Goal: Task Accomplishment & Management: Manage account settings

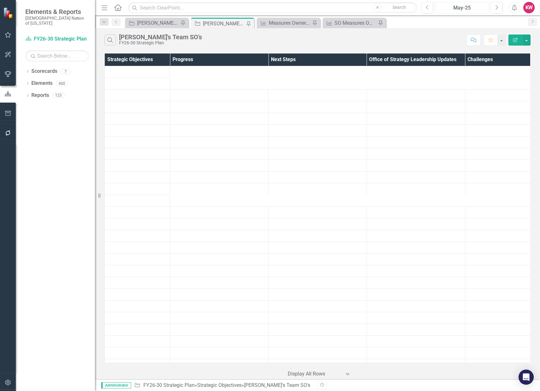
click at [461, 9] on div "May-25" at bounding box center [462, 8] width 50 height 8
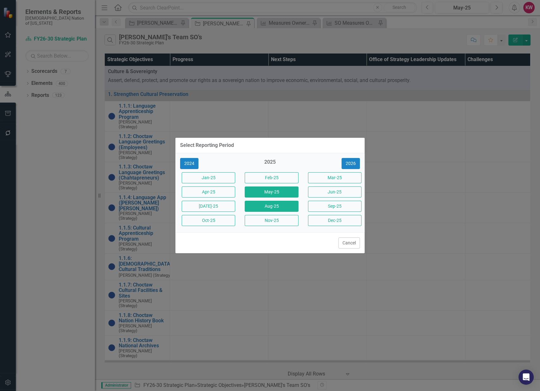
click at [275, 206] on button "Aug-25" at bounding box center [271, 206] width 53 height 11
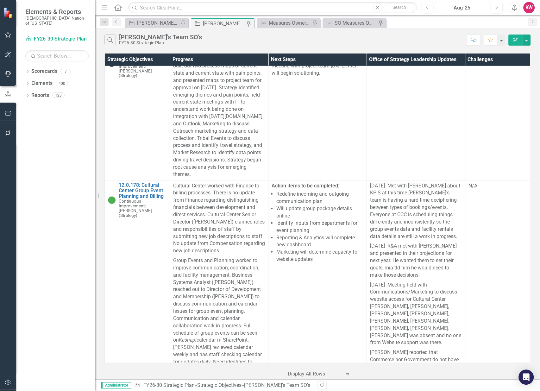
scroll to position [11323, 0]
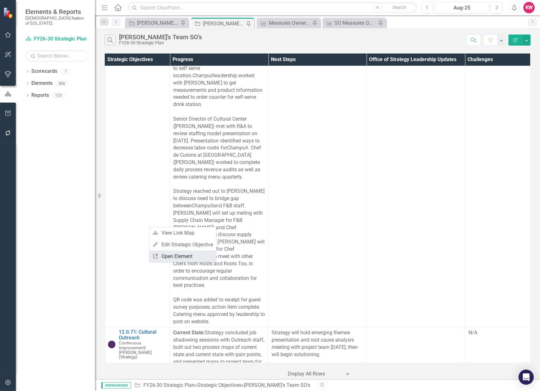
click at [175, 258] on link "Link Open Element" at bounding box center [182, 256] width 67 height 12
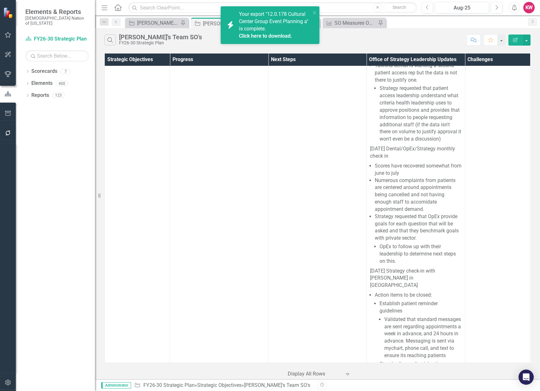
scroll to position [14383, 0]
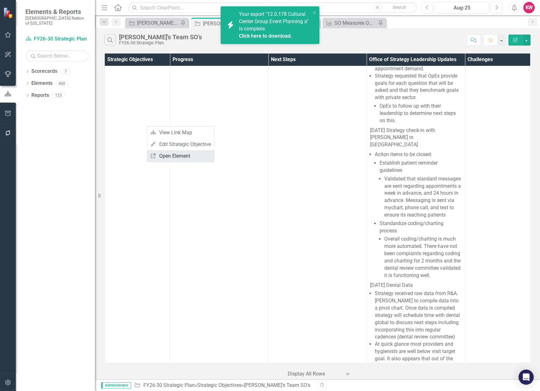
click at [168, 155] on link "Link Open Element" at bounding box center [180, 156] width 67 height 12
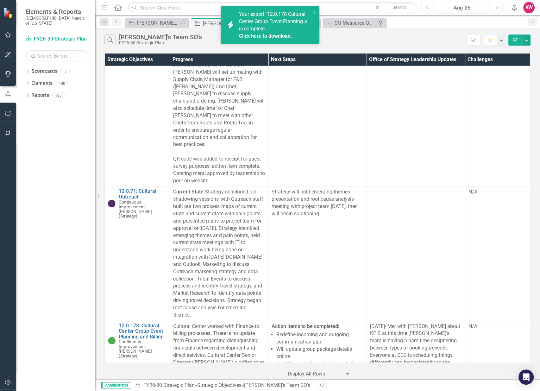
scroll to position [11358, 0]
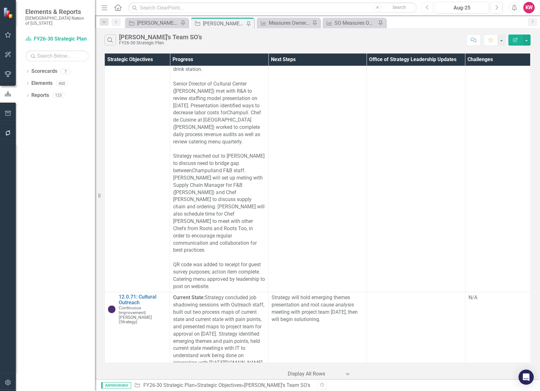
click at [428, 7] on icon "Previous" at bounding box center [427, 8] width 3 height 6
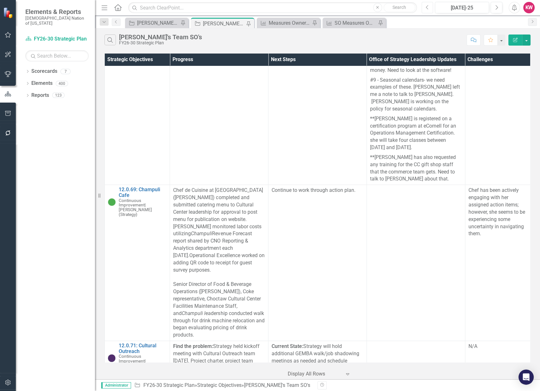
scroll to position [9917, 0]
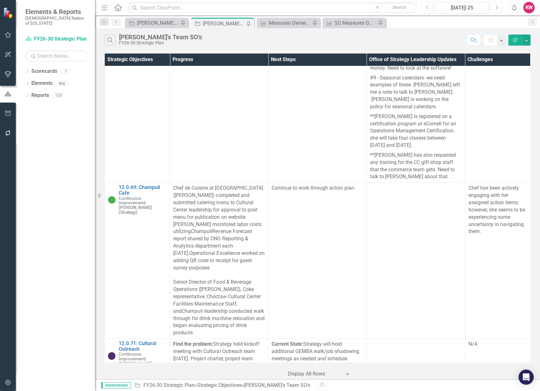
click at [498, 9] on icon "Next" at bounding box center [496, 8] width 3 height 6
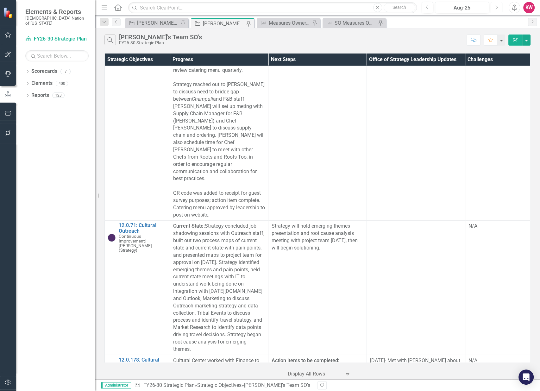
scroll to position [11464, 0]
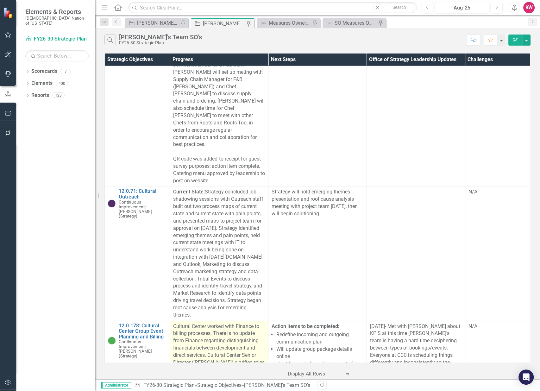
click at [259, 323] on p "Cultural Center worked with Finance to billing processes. There is no update fr…" at bounding box center [219, 359] width 92 height 73
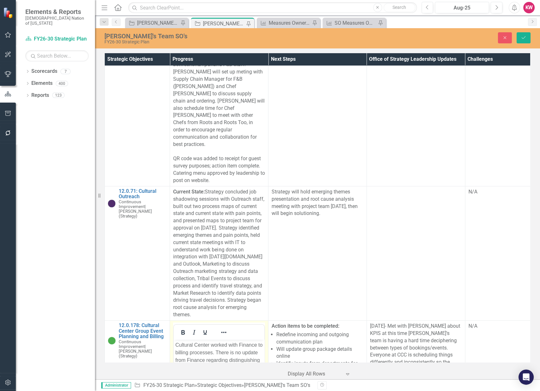
scroll to position [0, 0]
click at [199, 351] on p "Cultural Center worked with Finance to billing processes. There is no update fr…" at bounding box center [218, 379] width 87 height 76
click at [525, 40] on button "Save" at bounding box center [524, 37] width 14 height 11
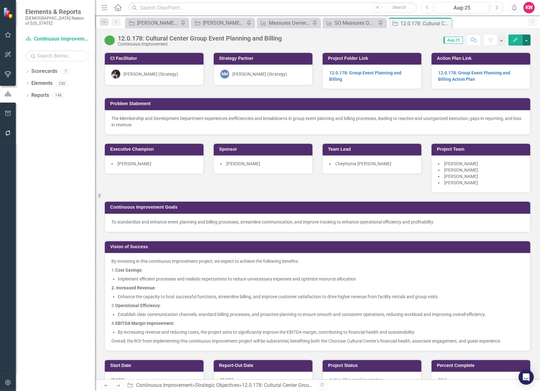
click at [528, 38] on button "button" at bounding box center [526, 39] width 8 height 11
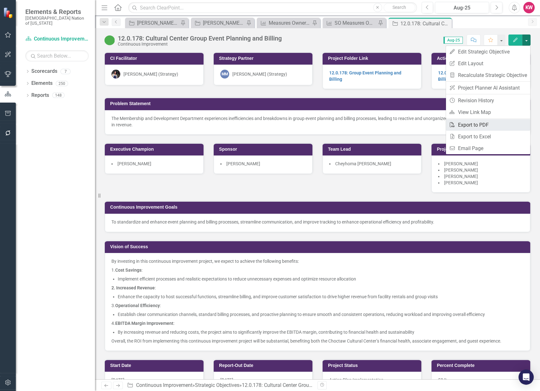
click at [494, 123] on link "PDF Export to PDF" at bounding box center [488, 125] width 84 height 12
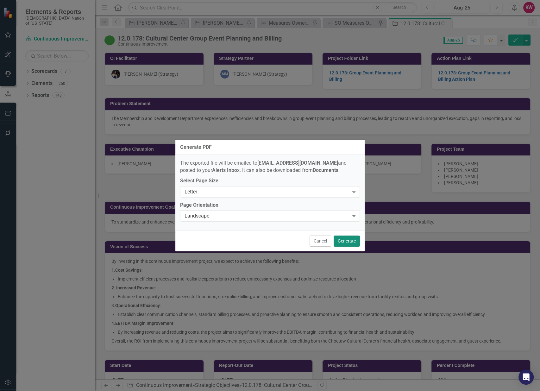
click at [348, 241] on button "Generate" at bounding box center [347, 240] width 26 height 11
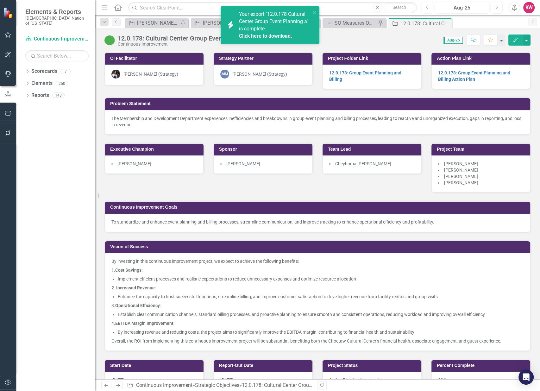
click at [280, 35] on link "Click here to download." at bounding box center [265, 36] width 53 height 6
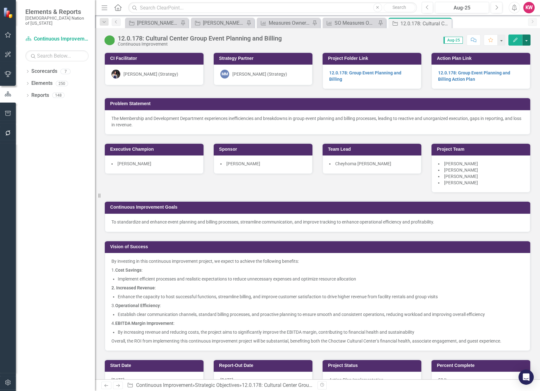
click at [525, 40] on button "button" at bounding box center [526, 39] width 8 height 11
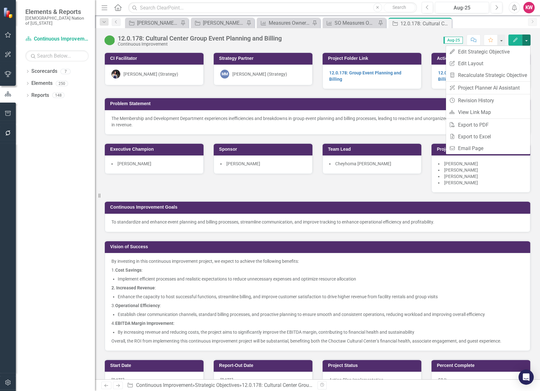
click at [332, 189] on div "CI Facilitator Layla Freeman (Strategy) Strategy Partner MM Mindi McGehee (Stra…" at bounding box center [318, 197] width 436 height 307
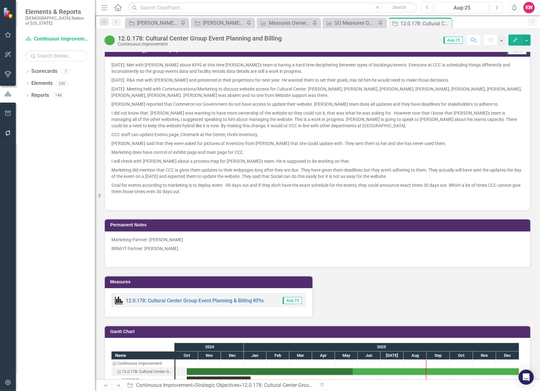
scroll to position [738, 0]
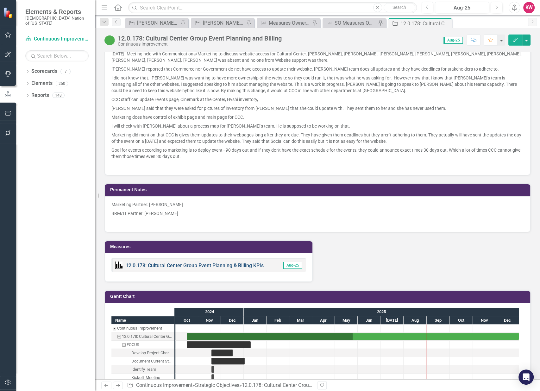
click at [183, 263] on link "12.0.178: Cultural Center Group Event Planning & Billing KPIs" at bounding box center [195, 265] width 138 height 6
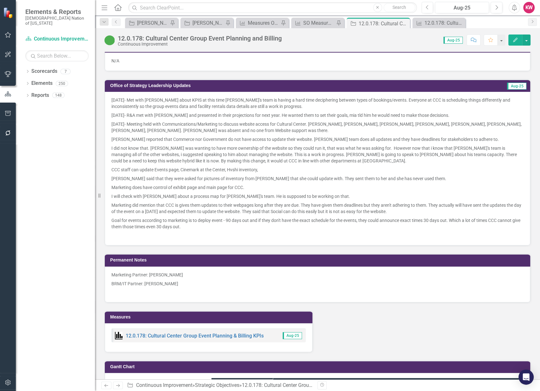
scroll to position [738, 0]
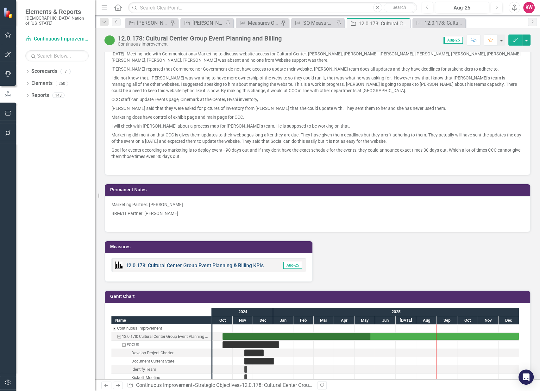
click at [196, 263] on link "12.0.178: Cultural Center Group Event Planning & Billing KPIs" at bounding box center [195, 265] width 138 height 6
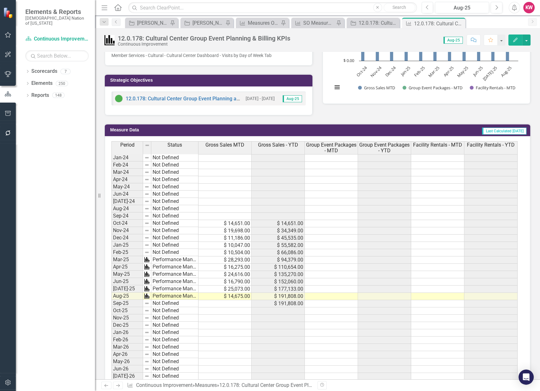
scroll to position [211, 0]
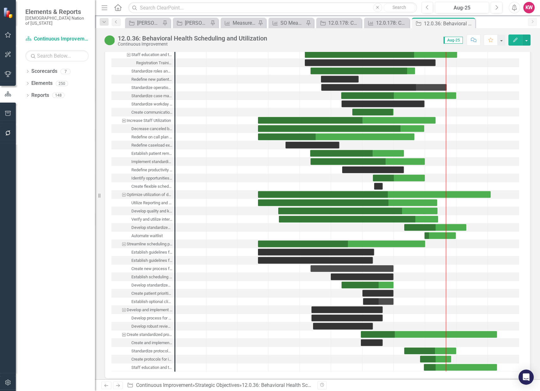
scroll to position [1442, 0]
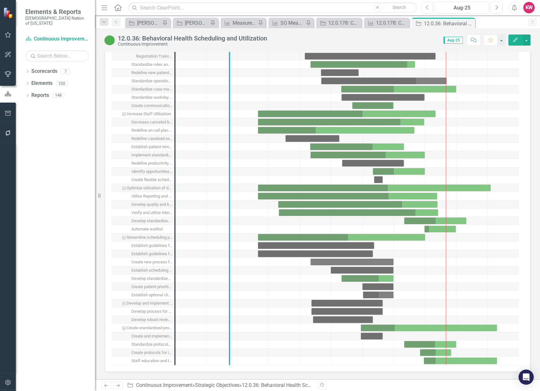
drag, startPoint x: 176, startPoint y: 178, endPoint x: 235, endPoint y: 187, distance: 59.6
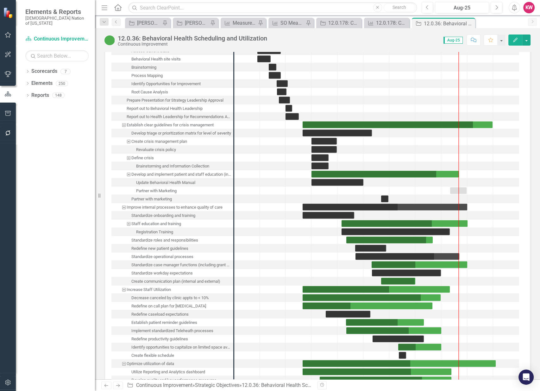
scroll to position [1125, 0]
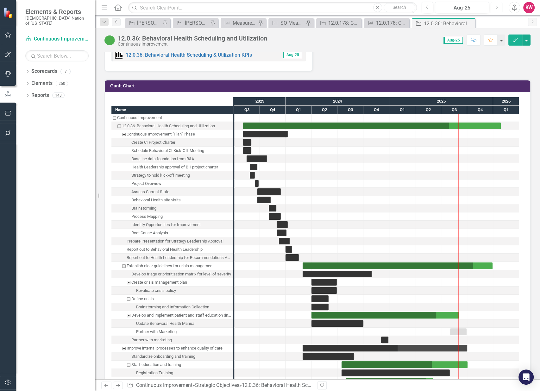
click at [497, 8] on icon "button" at bounding box center [497, 7] width 3 height 4
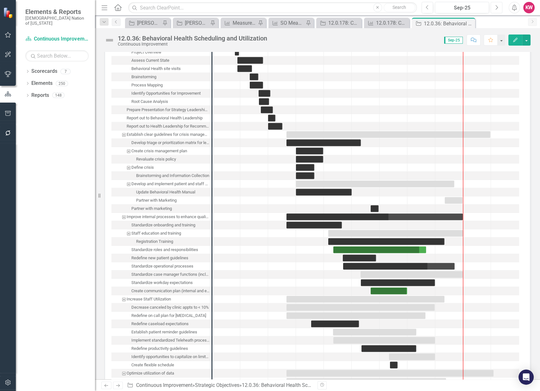
scroll to position [1090, 0]
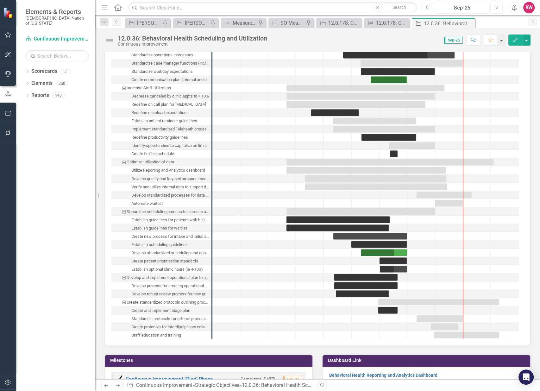
click at [428, 9] on icon "Previous" at bounding box center [427, 8] width 3 height 6
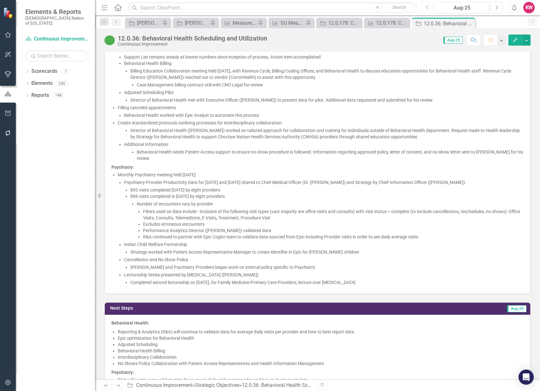
scroll to position [492, 0]
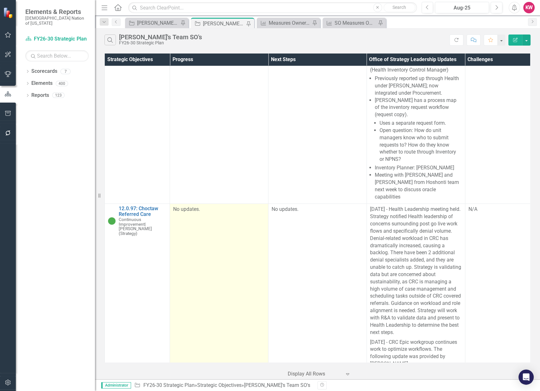
scroll to position [16669, 0]
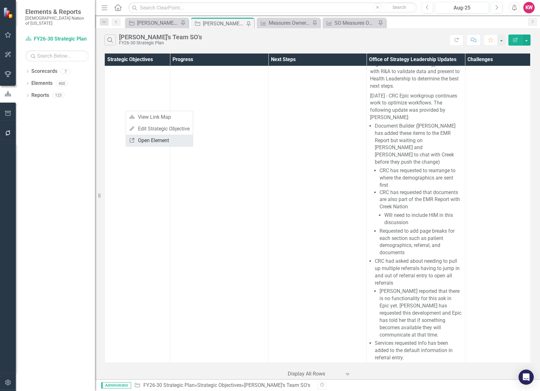
click at [154, 141] on link "Link Open Element" at bounding box center [159, 141] width 67 height 12
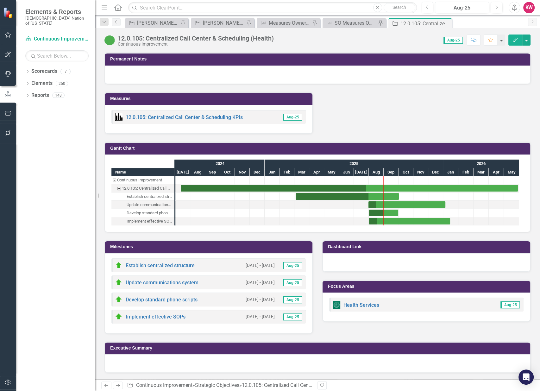
scroll to position [615, 0]
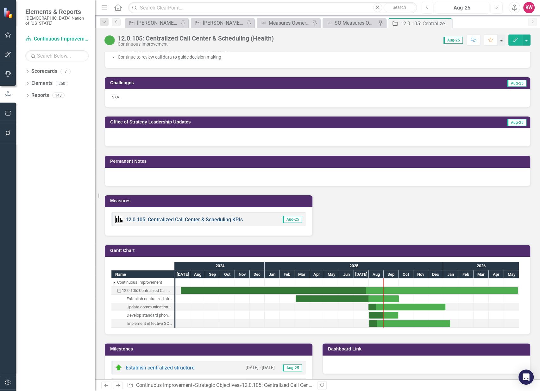
click at [186, 222] on link "12.0.105: Centralized Call Center & Scheduling KPIs" at bounding box center [184, 219] width 117 height 6
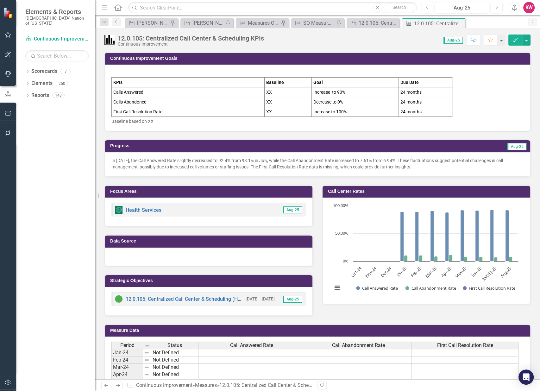
click at [130, 256] on div at bounding box center [209, 257] width 208 height 18
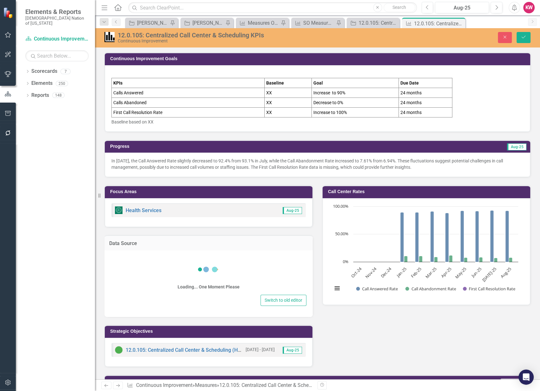
click at [130, 267] on div "Loading... One Moment Please" at bounding box center [209, 274] width 196 height 38
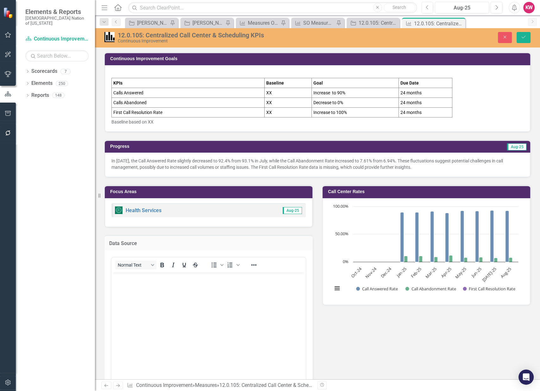
click at [125, 295] on body "Rich Text Area. Press ALT-0 for help." at bounding box center [208, 319] width 194 height 95
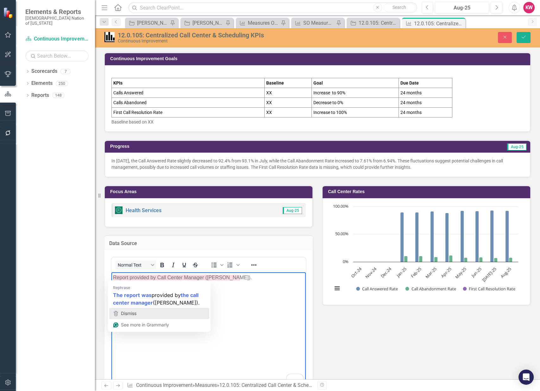
click at [127, 312] on span "Dismiss" at bounding box center [129, 312] width 16 height 5
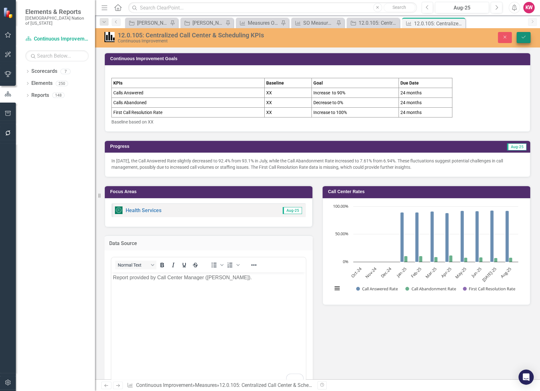
click at [527, 34] on button "Save" at bounding box center [524, 37] width 14 height 11
